Goal: Browse casually

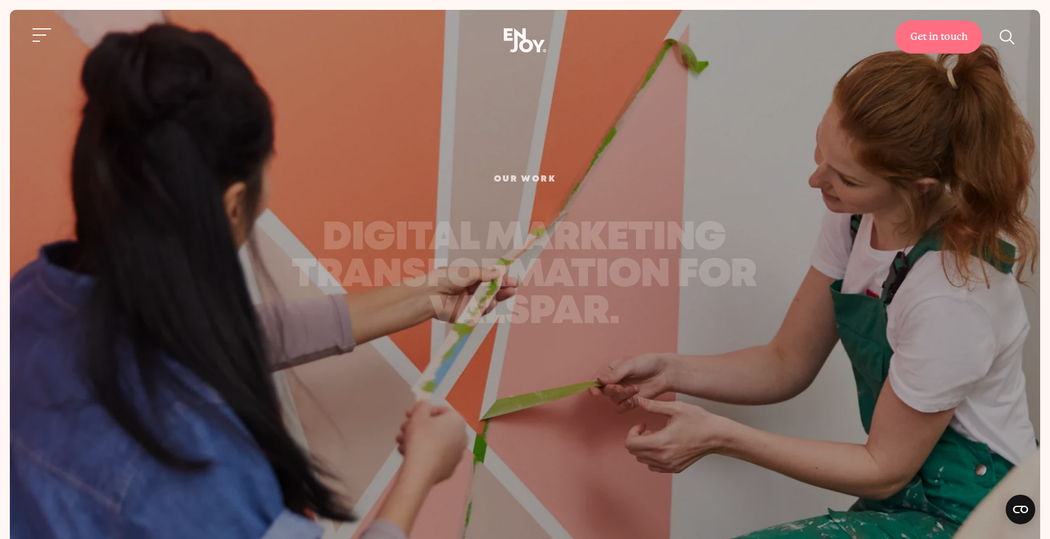
click at [539, 46] on use at bounding box center [525, 40] width 42 height 24
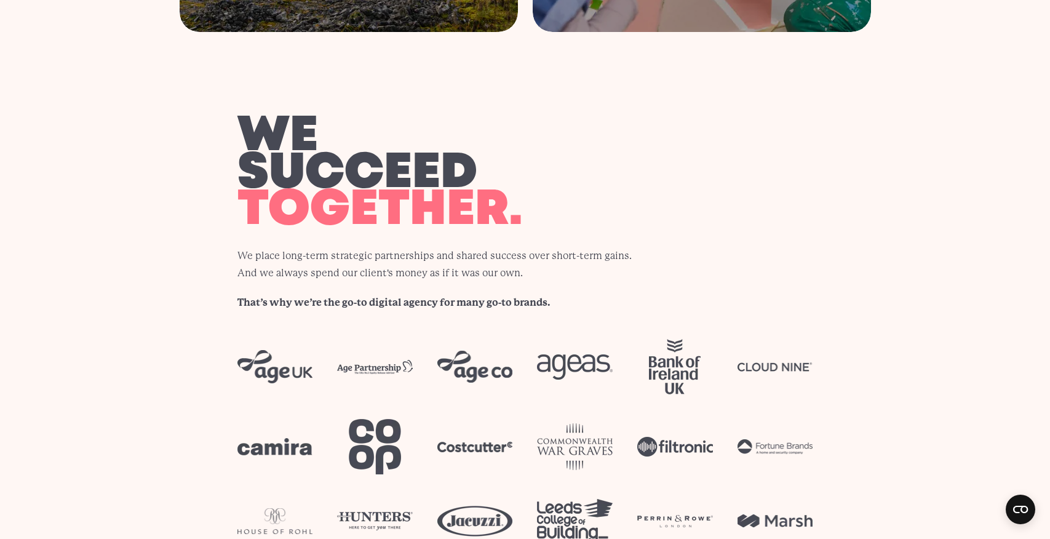
scroll to position [2918, 0]
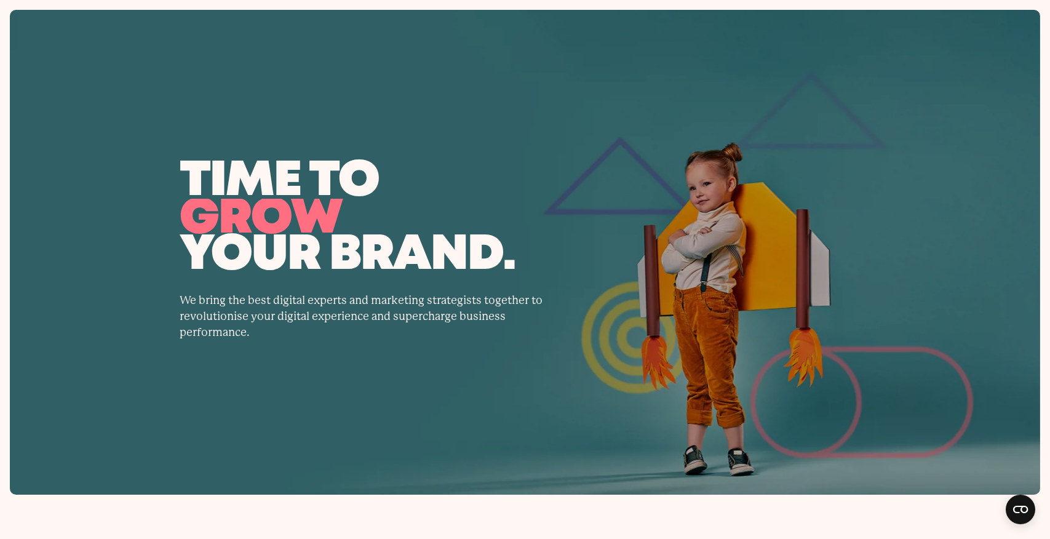
scroll to position [2918, 0]
